Goal: Information Seeking & Learning: Learn about a topic

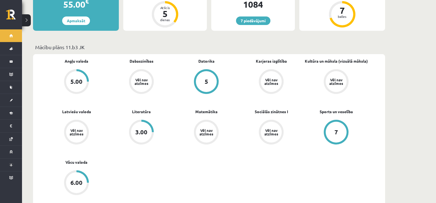
scroll to position [137, 0]
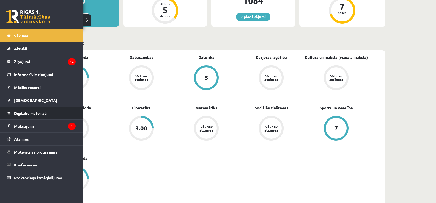
click at [28, 112] on span "Digitālie materiāli" at bounding box center [30, 113] width 33 height 5
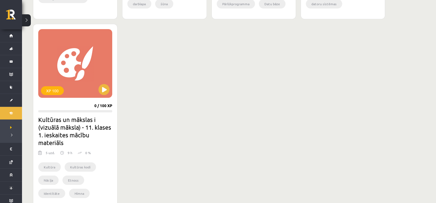
scroll to position [550, 0]
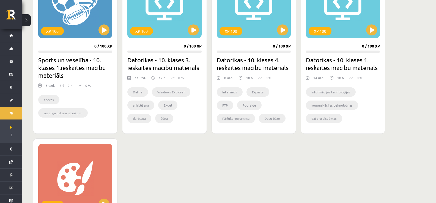
scroll to position [440, 0]
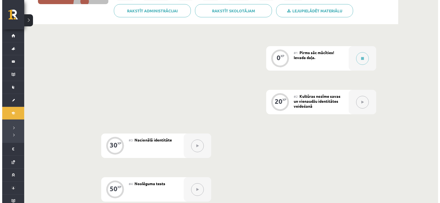
scroll to position [110, 0]
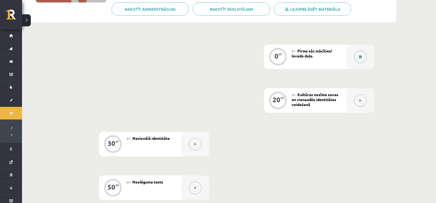
click at [358, 61] on button at bounding box center [360, 57] width 13 height 13
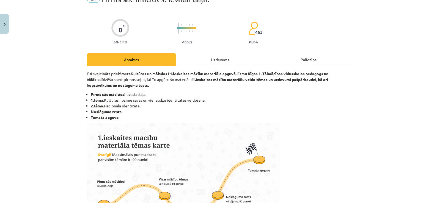
click at [227, 60] on div "Uzdevums" at bounding box center [220, 59] width 89 height 12
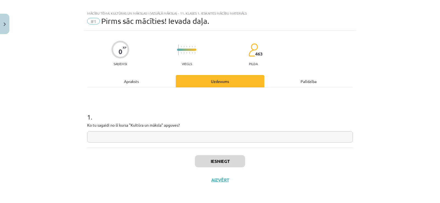
scroll to position [6, 0]
click at [160, 138] on input "text" at bounding box center [220, 136] width 266 height 11
click at [143, 136] on input "text" at bounding box center [220, 136] width 266 height 11
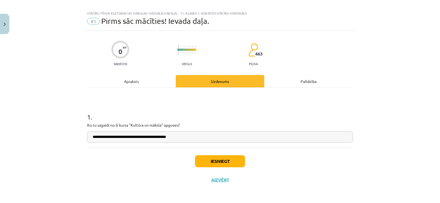
drag, startPoint x: 184, startPoint y: 141, endPoint x: 96, endPoint y: 142, distance: 87.4
click at [93, 142] on input "**********" at bounding box center [220, 136] width 266 height 11
type input "*"
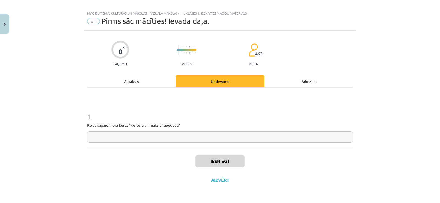
paste input "**********"
type input "*"
paste input "**********"
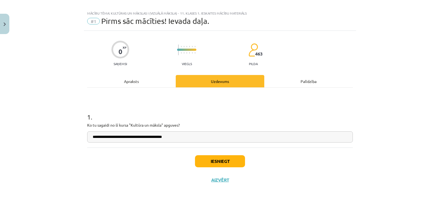
drag, startPoint x: 128, startPoint y: 137, endPoint x: 128, endPoint y: 151, distance: 14.3
click at [128, 137] on input "**********" at bounding box center [220, 136] width 266 height 11
type input "**********"
click at [104, 156] on div "Iesniegt Aizvērt" at bounding box center [220, 167] width 266 height 38
click at [221, 159] on button "Iesniegt" at bounding box center [220, 161] width 50 height 12
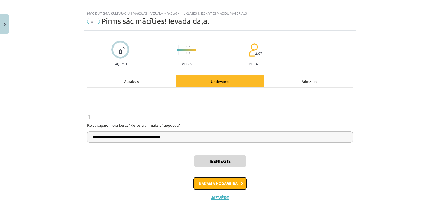
click at [215, 181] on button "Nākamā nodarbība" at bounding box center [220, 183] width 54 height 13
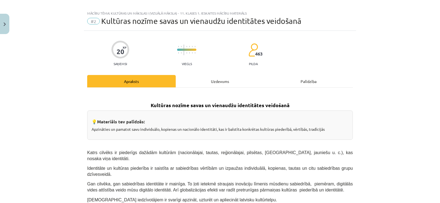
scroll to position [14, 0]
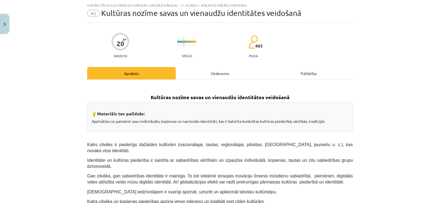
click at [211, 75] on div "Uzdevums" at bounding box center [220, 73] width 89 height 12
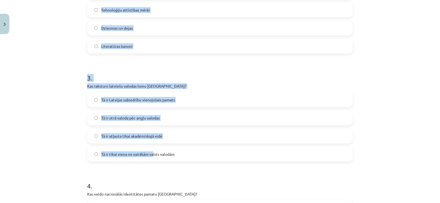
scroll to position [261, 0]
drag, startPoint x: 71, startPoint y: 32, endPoint x: 183, endPoint y: 146, distance: 160.2
click at [183, 146] on div "Mācību tēma: Kultūras un mākslas i (vizuālā māksla) - 11. klases 1. ieskaites m…" at bounding box center [220, 101] width 440 height 203
copy form "Kāds ir Latvijas valsts uzdevums saskaņā ar Latvijas Satversmi? Attīstīt tehnol…"
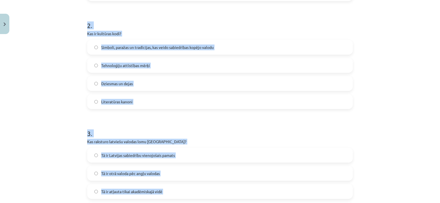
scroll to position [151, 0]
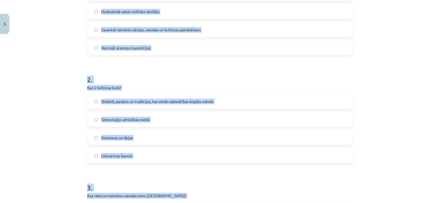
click at [114, 32] on span "Garantēt latviešu nācijas, valodas un kultūras pastāvēšanu" at bounding box center [151, 30] width 100 height 6
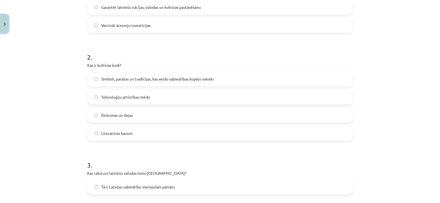
scroll to position [206, 0]
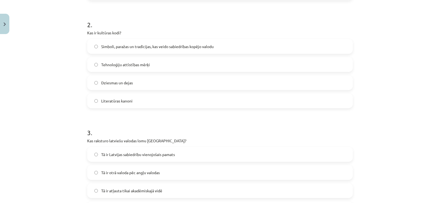
drag, startPoint x: 132, startPoint y: 49, endPoint x: 166, endPoint y: 6, distance: 54.6
click at [133, 49] on span "Simboli, paražas un tradīcijas, kas veido sabiedrības kopējo valodu" at bounding box center [157, 47] width 112 height 6
click at [148, 44] on span "Simboli, paražas un tradīcijas, kas veido sabiedrības kopējo valodu" at bounding box center [157, 47] width 112 height 6
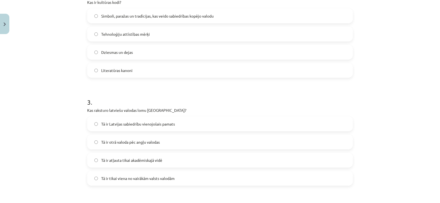
scroll to position [261, 0]
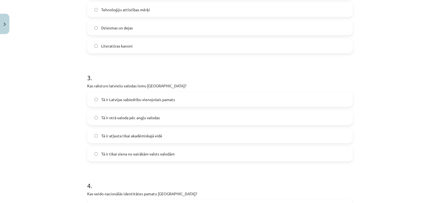
click at [153, 99] on span "Tā ir Latvijas sabiedrību vienojošais pamats" at bounding box center [138, 100] width 74 height 6
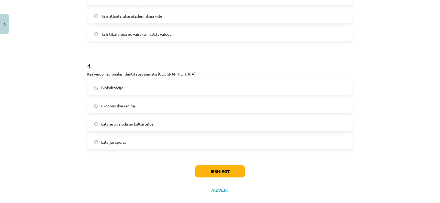
scroll to position [391, 0]
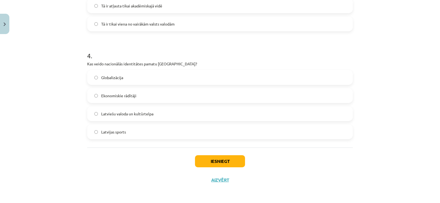
click at [127, 111] on span "Latviešu valoda un kultūrtelpa" at bounding box center [127, 114] width 52 height 6
click at [205, 158] on button "Iesniegt" at bounding box center [220, 161] width 50 height 12
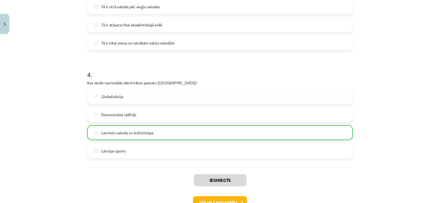
scroll to position [409, 0]
